Goal: Navigation & Orientation: Find specific page/section

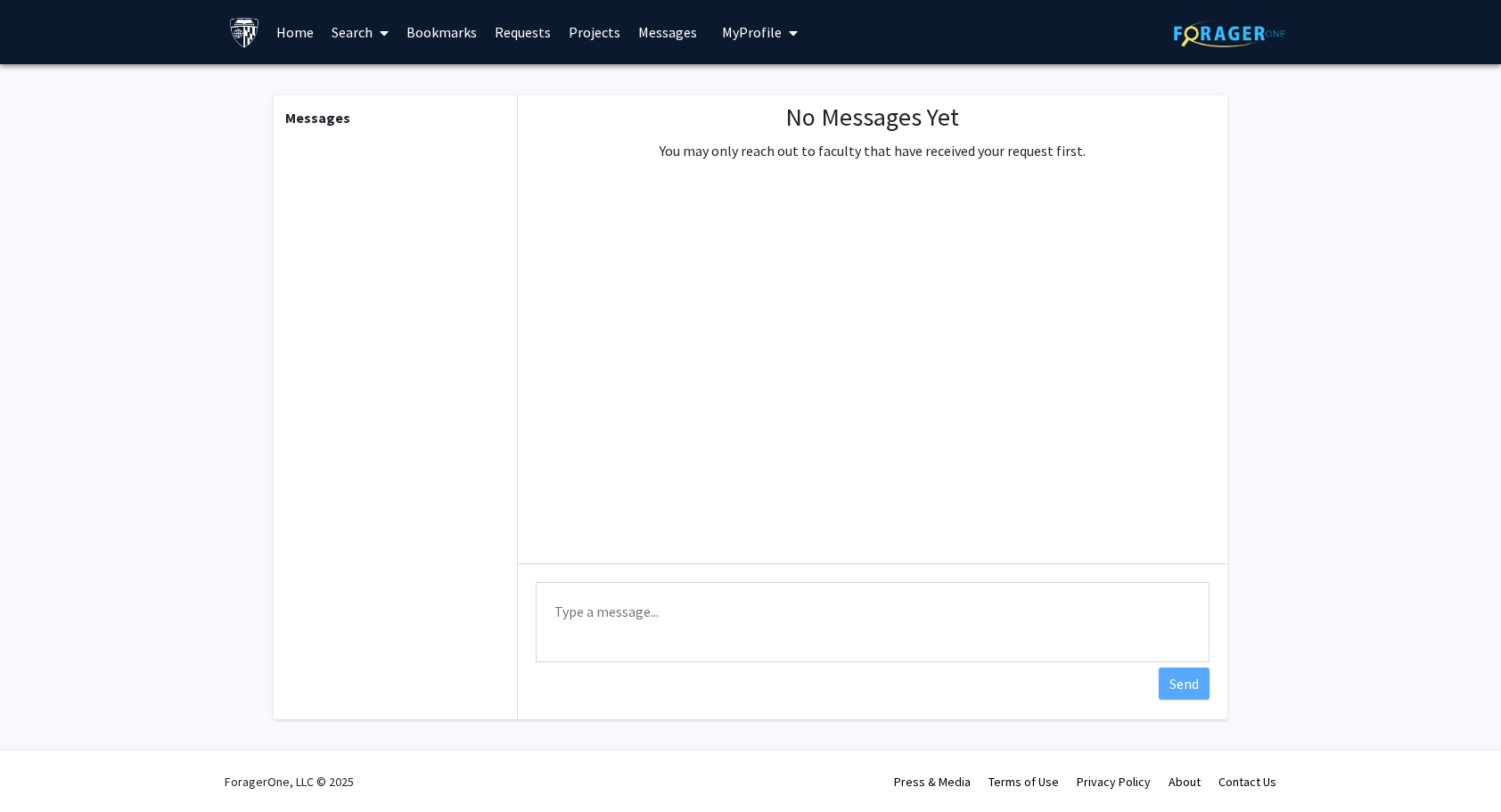
click at [670, 25] on link "Messages" at bounding box center [668, 32] width 77 height 62
click at [583, 33] on link "Projects" at bounding box center [594, 32] width 70 height 62
